Goal: Navigation & Orientation: Find specific page/section

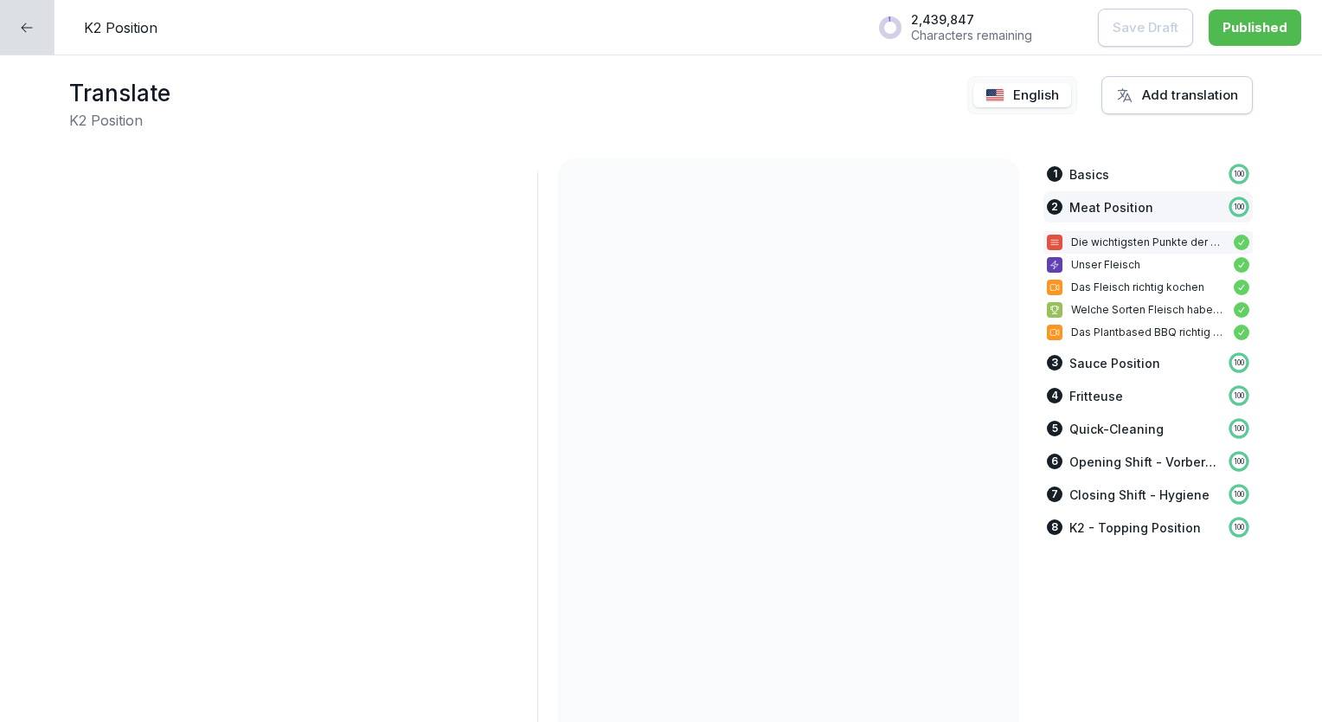
scroll to position [3540, 0]
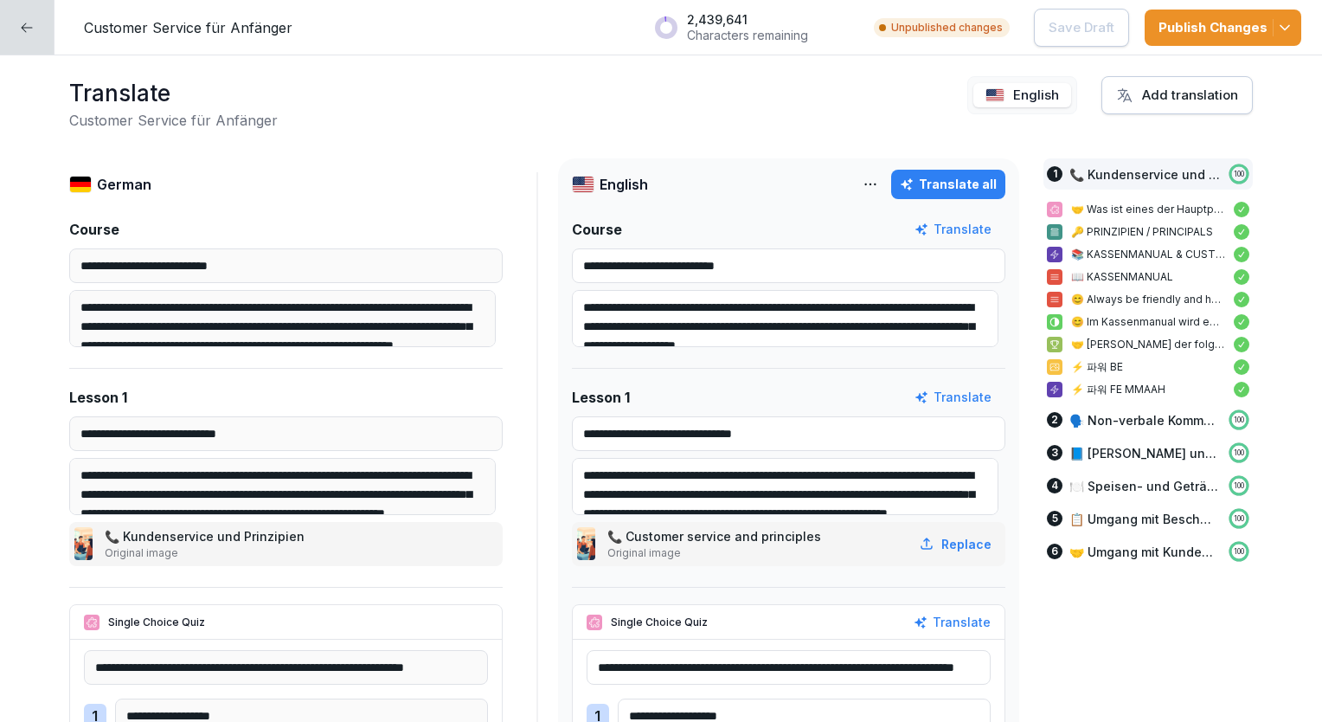
click at [52, 23] on div at bounding box center [27, 27] width 55 height 55
click at [47, 20] on div at bounding box center [27, 27] width 55 height 55
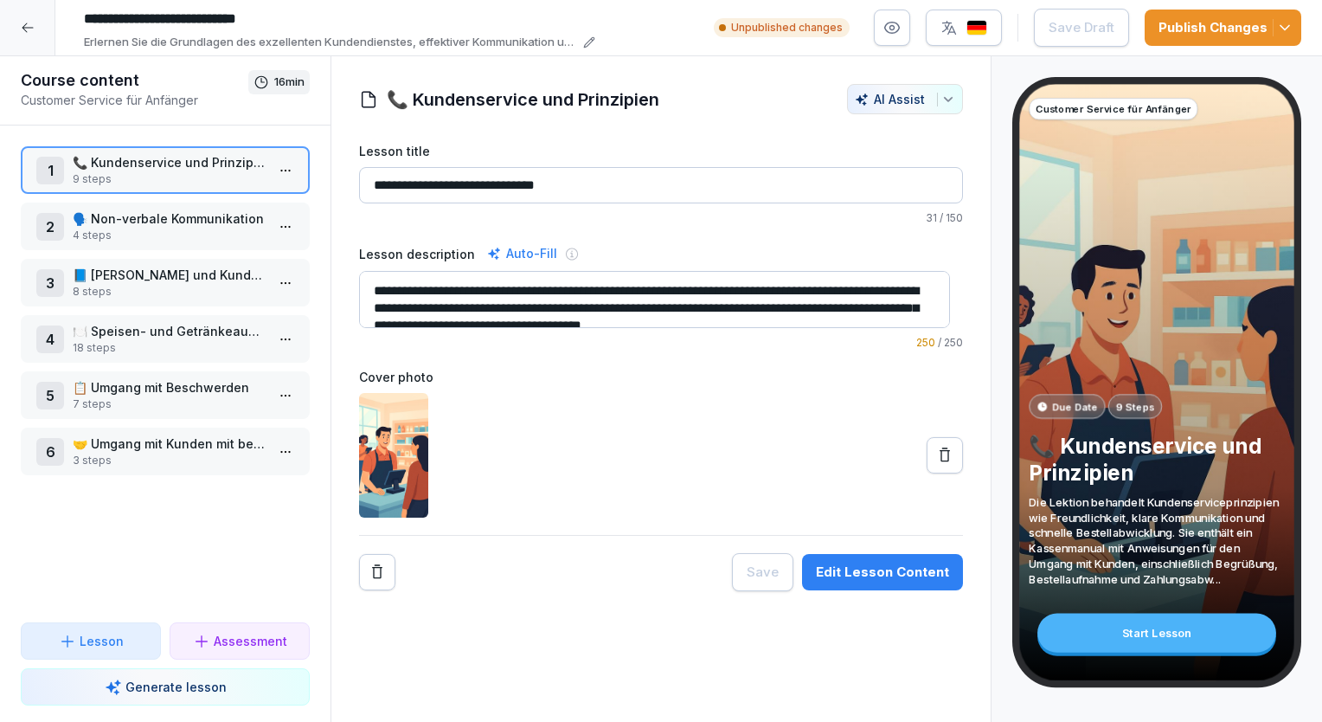
click at [46, 19] on div at bounding box center [27, 27] width 55 height 55
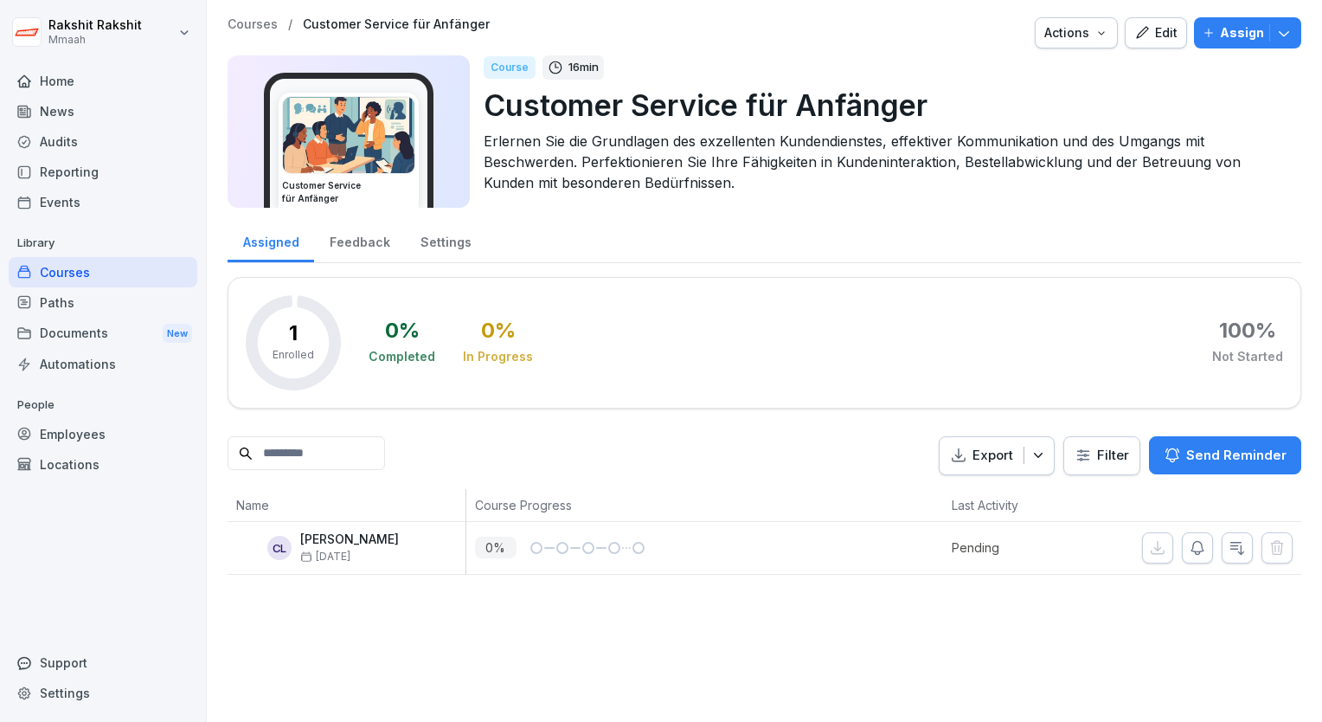
click at [53, 138] on div "Audits" at bounding box center [103, 141] width 189 height 30
